Goal: Browse casually

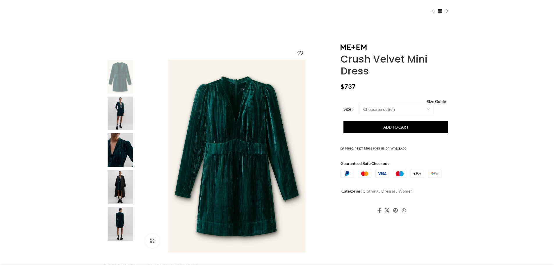
scroll to position [58, 0]
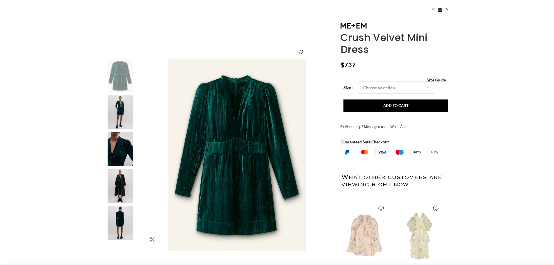
click at [118, 153] on img at bounding box center [119, 149] width 35 height 34
click at [125, 187] on img at bounding box center [119, 186] width 35 height 34
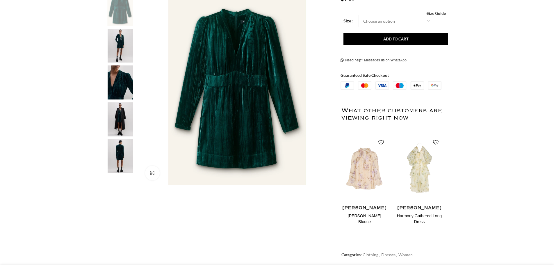
scroll to position [145, 0]
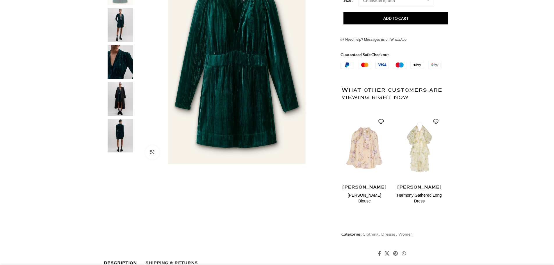
click at [122, 135] on img at bounding box center [119, 136] width 35 height 34
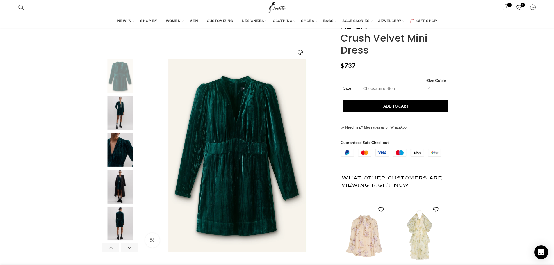
scroll to position [0, 61]
click at [116, 118] on img "2 / 6" at bounding box center [119, 113] width 35 height 34
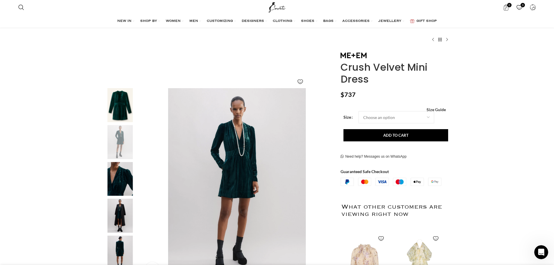
scroll to position [0, 122]
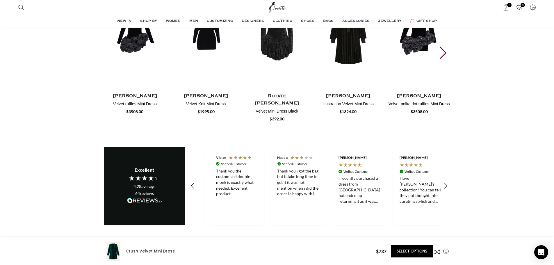
scroll to position [0, 122]
